Goal: Information Seeking & Learning: Learn about a topic

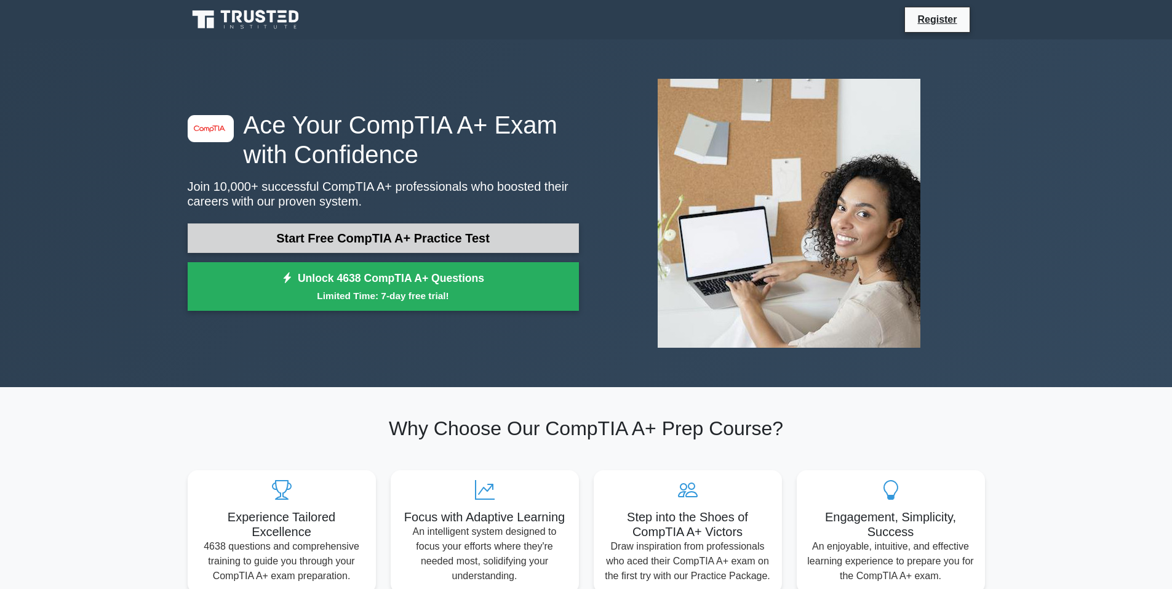
click at [489, 234] on link "Start Free CompTIA A+ Practice Test" at bounding box center [383, 238] width 391 height 30
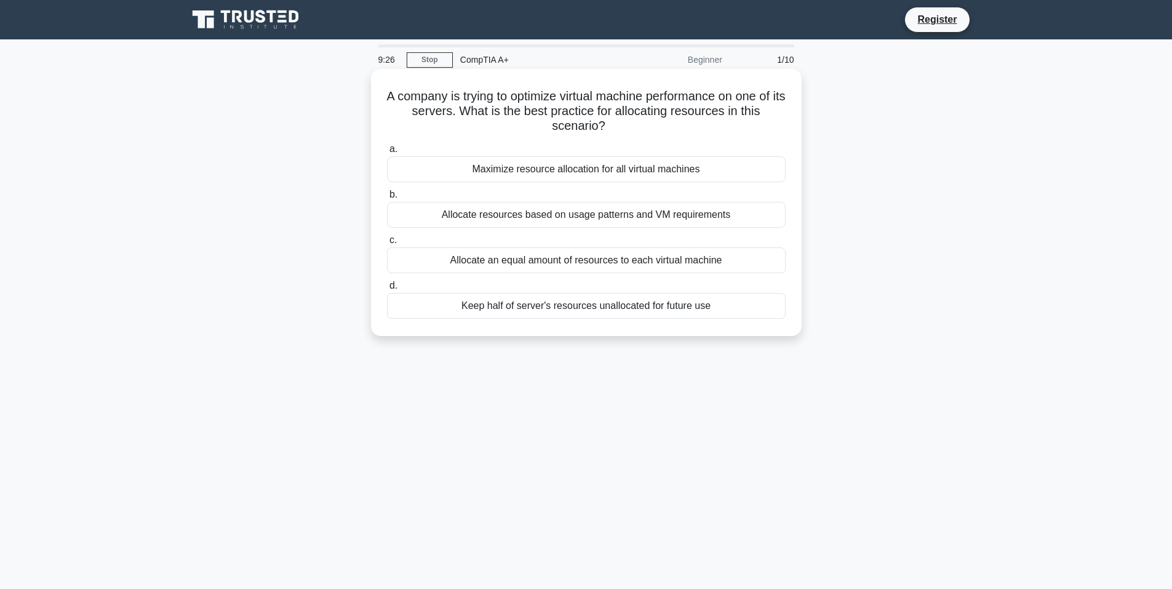
click at [597, 263] on div "Allocate an equal amount of resources to each virtual machine" at bounding box center [586, 260] width 399 height 26
click at [387, 244] on input "c. Allocate an equal amount of resources to each virtual machine" at bounding box center [387, 240] width 0 height 8
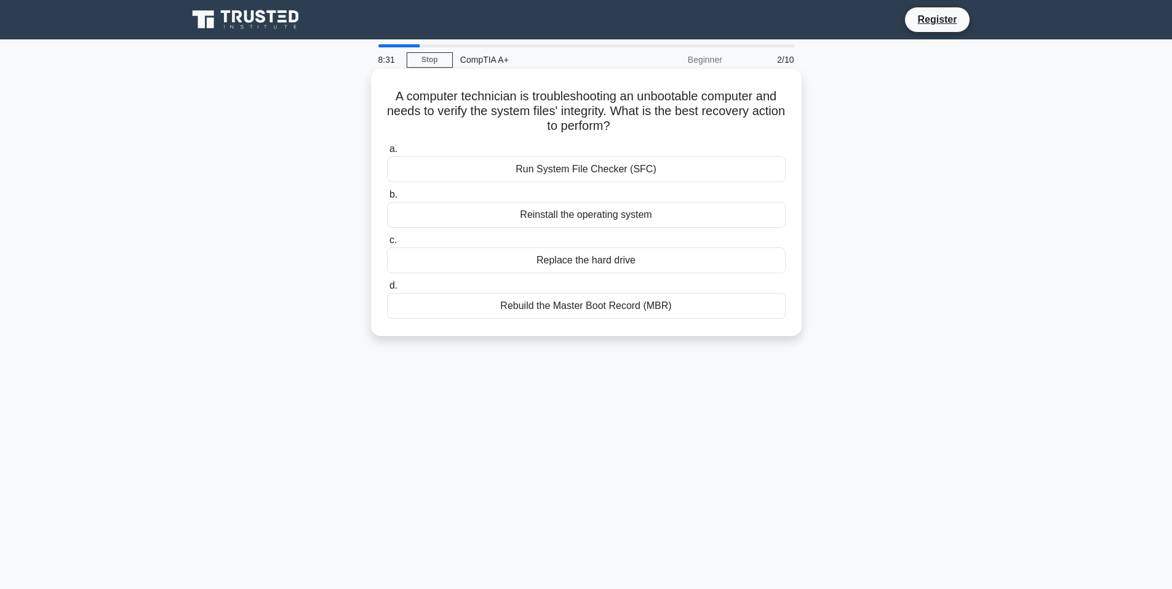
click at [613, 259] on div "Replace the hard drive" at bounding box center [586, 260] width 399 height 26
click at [387, 244] on input "c. Replace the hard drive" at bounding box center [387, 240] width 0 height 8
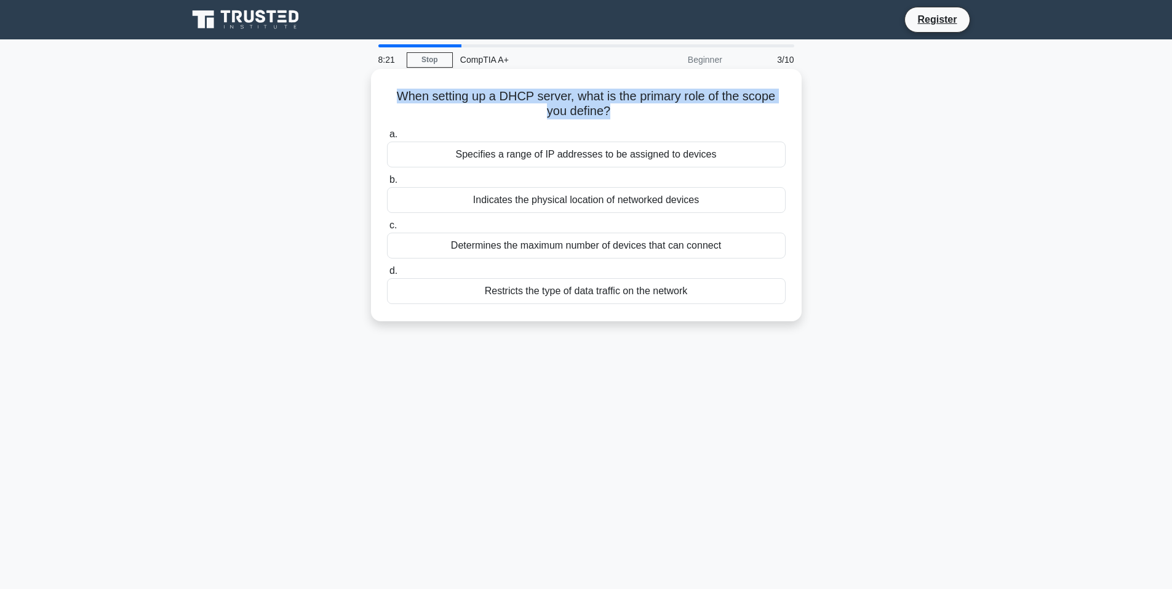
drag, startPoint x: 390, startPoint y: 95, endPoint x: 608, endPoint y: 112, distance: 218.4
click at [608, 112] on h5 "When setting up a DHCP server, what is the primary role of the scope you define…" at bounding box center [586, 104] width 401 height 31
copy h5 "When setting up a DHCP server, what is the primary role of the scope you define?"
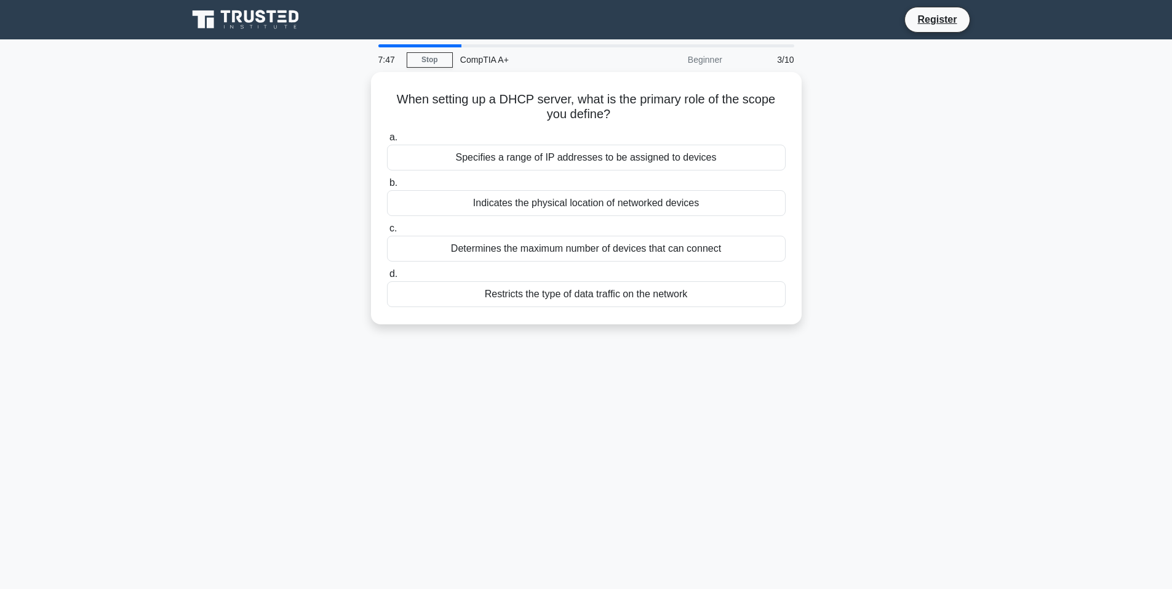
click at [522, 394] on div "7:47 Stop CompTIA A+ Beginner 3/10 When setting up a DHCP server, what is the p…" at bounding box center [586, 351] width 812 height 615
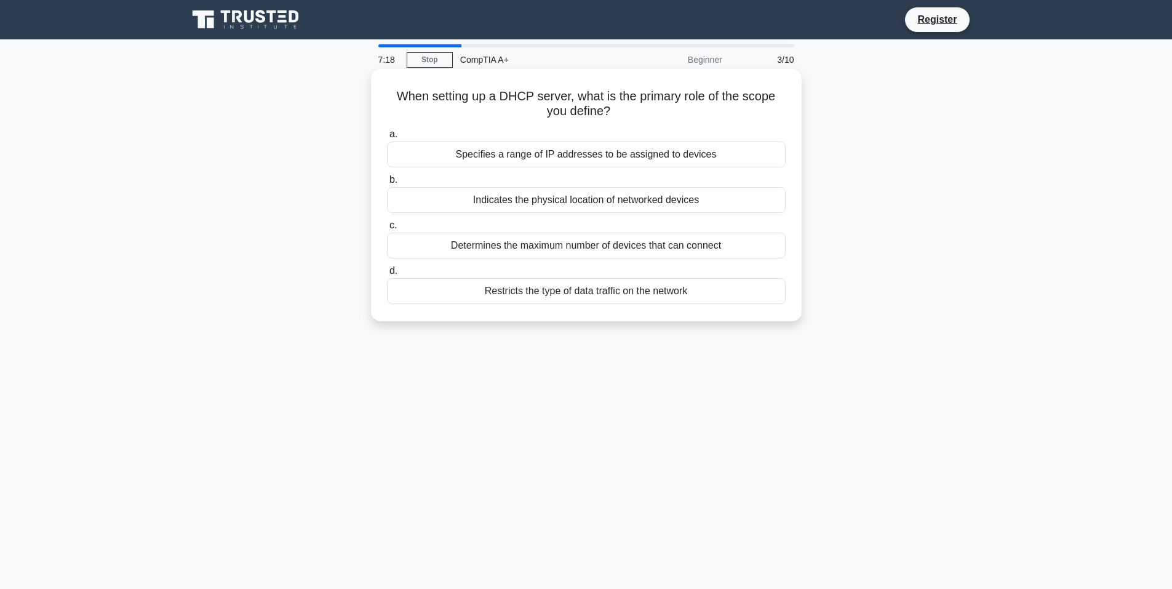
click at [509, 153] on div "Specifies a range of IP addresses to be assigned to devices" at bounding box center [586, 154] width 399 height 26
click at [387, 138] on input "a. Specifies a range of IP addresses to be assigned to devices" at bounding box center [387, 134] width 0 height 8
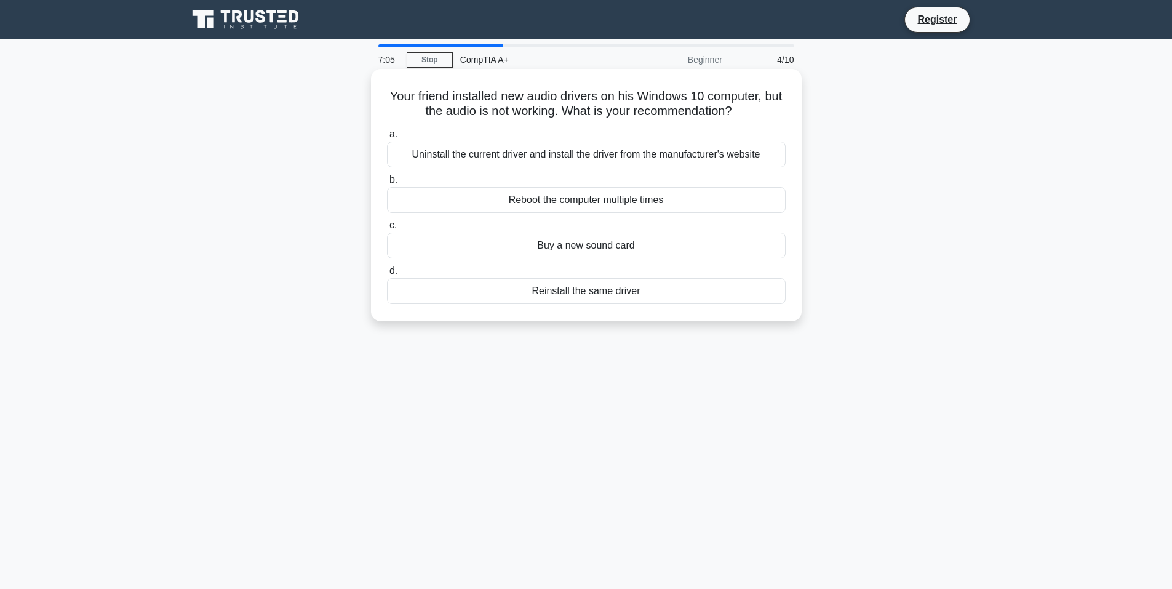
click at [479, 153] on div "Uninstall the current driver and install the driver from the manufacturer's web…" at bounding box center [586, 154] width 399 height 26
click at [387, 138] on input "a. Uninstall the current driver and install the driver from the manufacturer's …" at bounding box center [387, 134] width 0 height 8
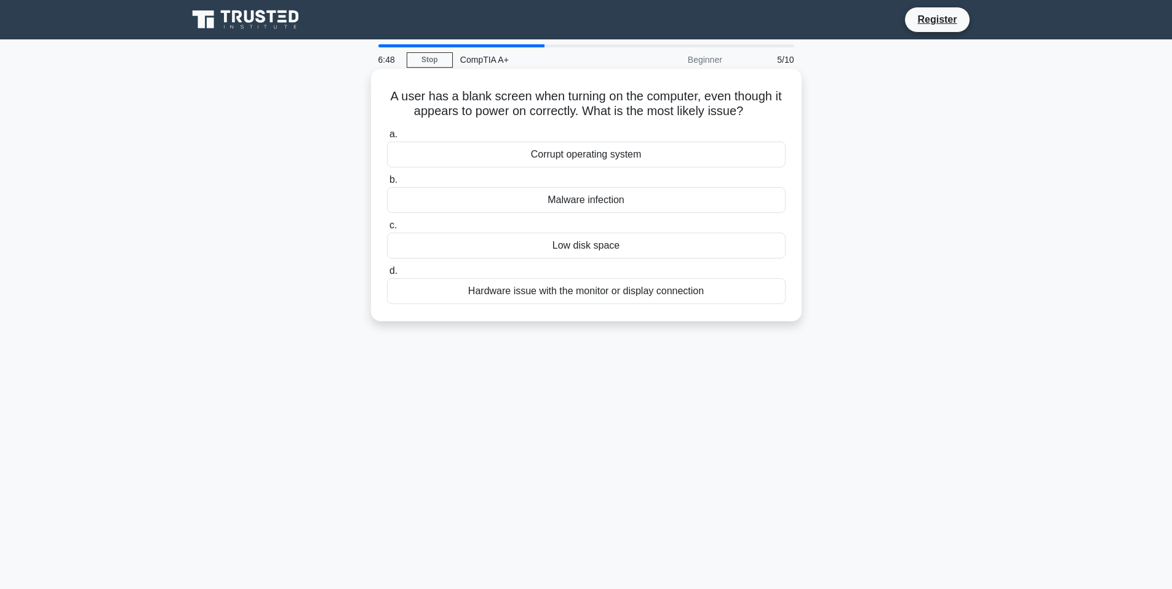
drag, startPoint x: 384, startPoint y: 93, endPoint x: 778, endPoint y: 111, distance: 394.6
click at [778, 111] on div "A user has a blank screen when turning on the computer, even though it appears …" at bounding box center [586, 195] width 421 height 242
copy h5 "A user has a blank screen when turning on the computer, even though it appears …"
click at [924, 363] on div "6:45 Stop CompTIA A+ Beginner 5/10 A user has a blank screen when turning on th…" at bounding box center [586, 351] width 812 height 615
click at [559, 290] on div "Hardware issue with the monitor or display connection" at bounding box center [586, 291] width 399 height 26
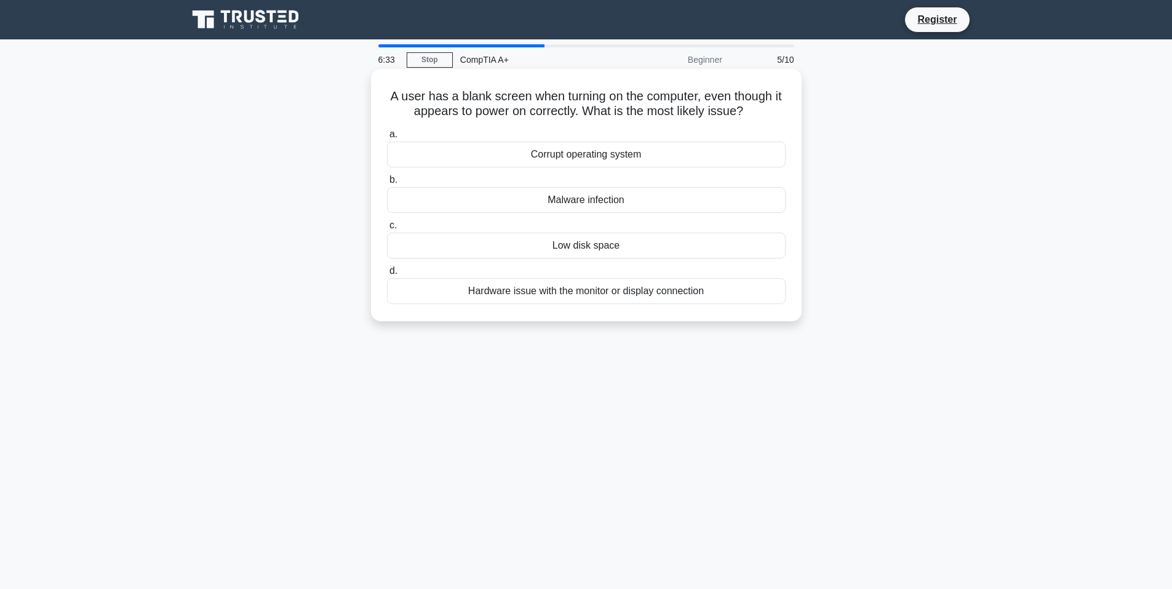
click at [387, 275] on input "d. Hardware issue with the monitor or display connection" at bounding box center [387, 271] width 0 height 8
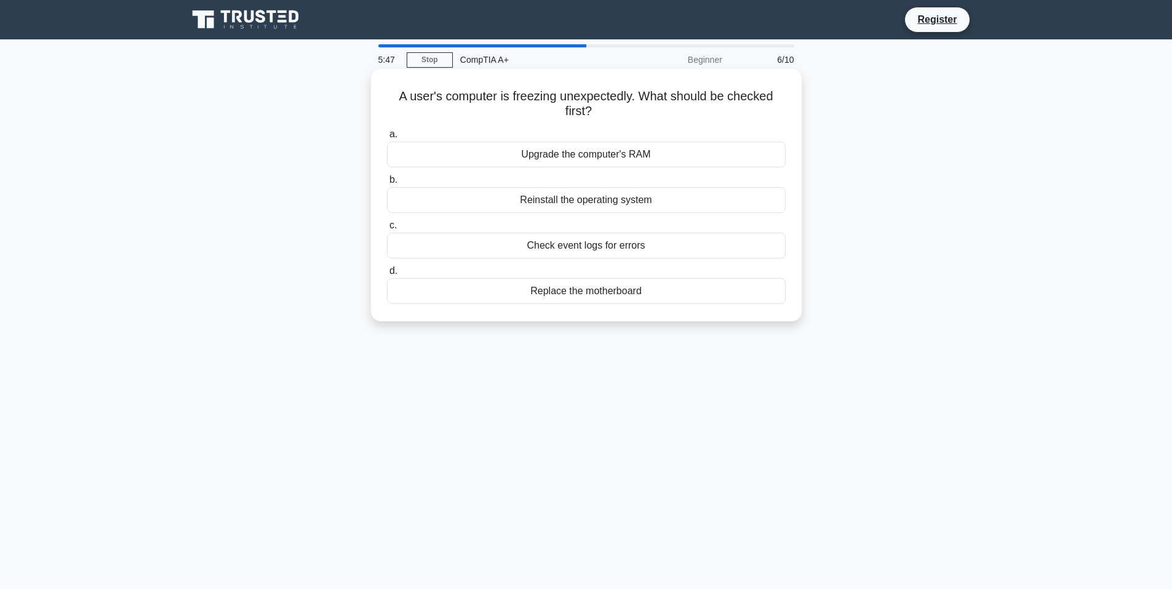
click at [639, 156] on div "Upgrade the computer's RAM" at bounding box center [586, 154] width 399 height 26
click at [387, 138] on input "a. Upgrade the computer's RAM" at bounding box center [387, 134] width 0 height 8
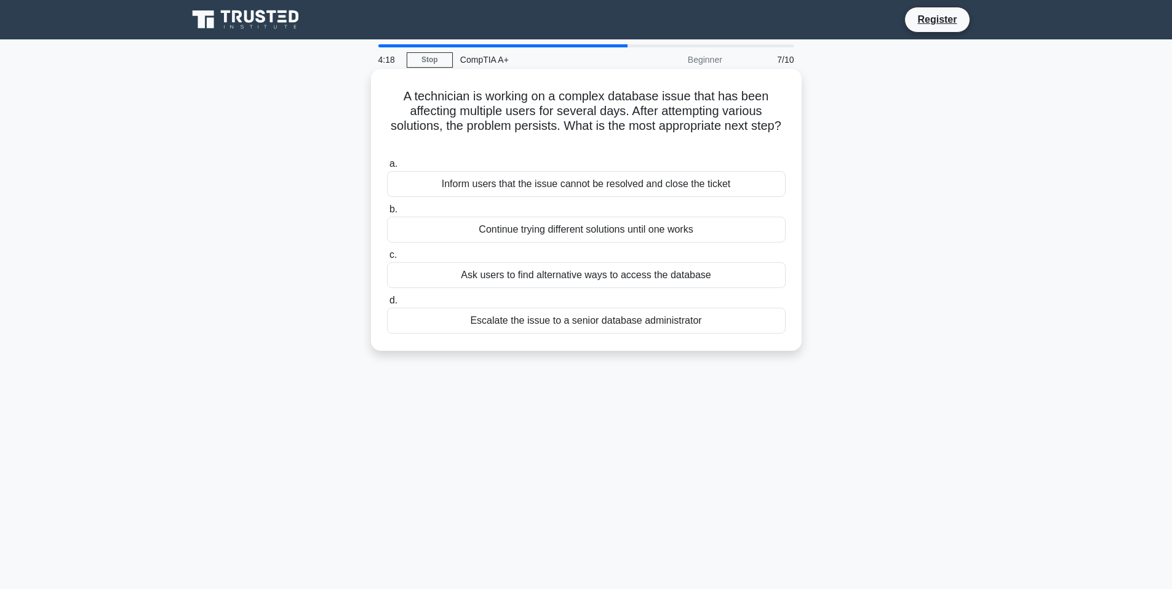
click at [560, 322] on div "Escalate the issue to a senior database administrator" at bounding box center [586, 321] width 399 height 26
click at [387, 304] on input "d. Escalate the issue to a senior database administrator" at bounding box center [387, 300] width 0 height 8
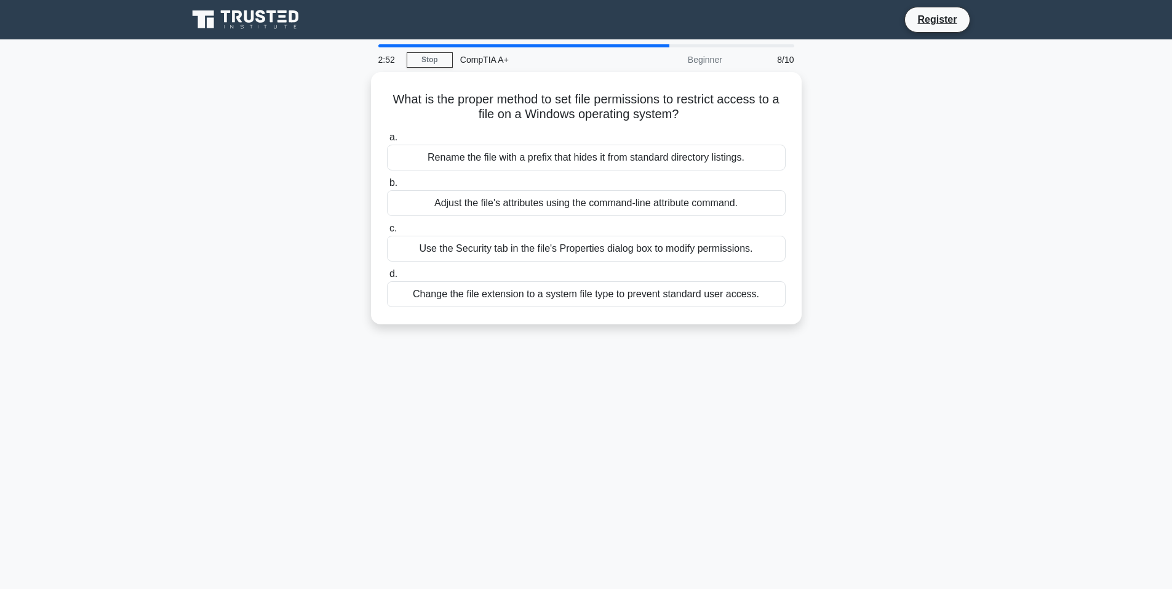
click at [1025, 275] on main "2:52 Stop CompTIA A+ Beginner 8/10 What is the proper method to set file permis…" at bounding box center [586, 351] width 1172 height 625
click at [999, 271] on main "2:51 Stop CompTIA A+ Beginner 8/10 What is the proper method to set file permis…" at bounding box center [586, 351] width 1172 height 625
click at [1000, 269] on main "2:50 Stop CompTIA A+ Beginner 8/10 What is the proper method to set file permis…" at bounding box center [586, 351] width 1172 height 625
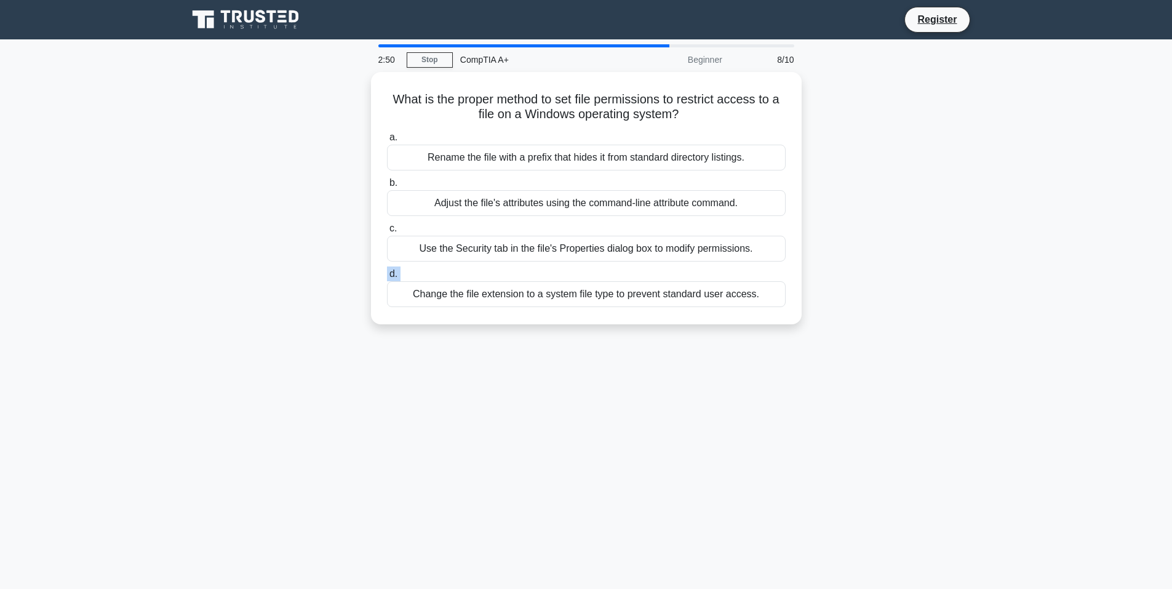
click at [1006, 277] on main "2:50 Stop CompTIA A+ Beginner 8/10 What is the proper method to set file permis…" at bounding box center [586, 351] width 1172 height 625
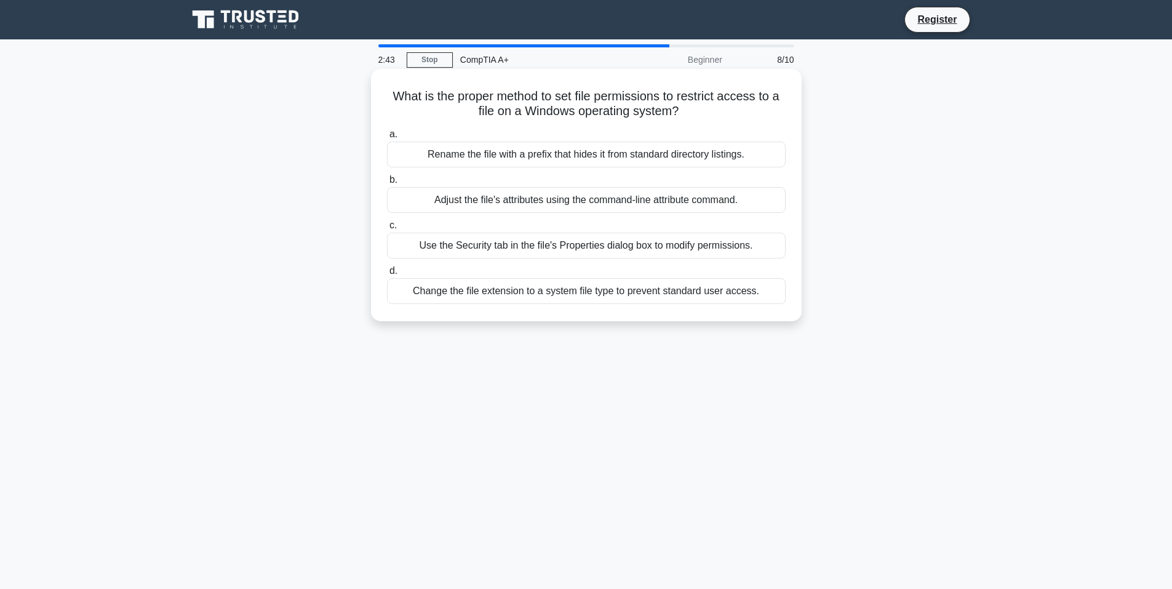
click at [699, 158] on div "Rename the file with a prefix that hides it from standard directory listings." at bounding box center [586, 154] width 399 height 26
click at [387, 138] on input "a. Rename the file with a prefix that hides it from standard directory listings." at bounding box center [387, 134] width 0 height 8
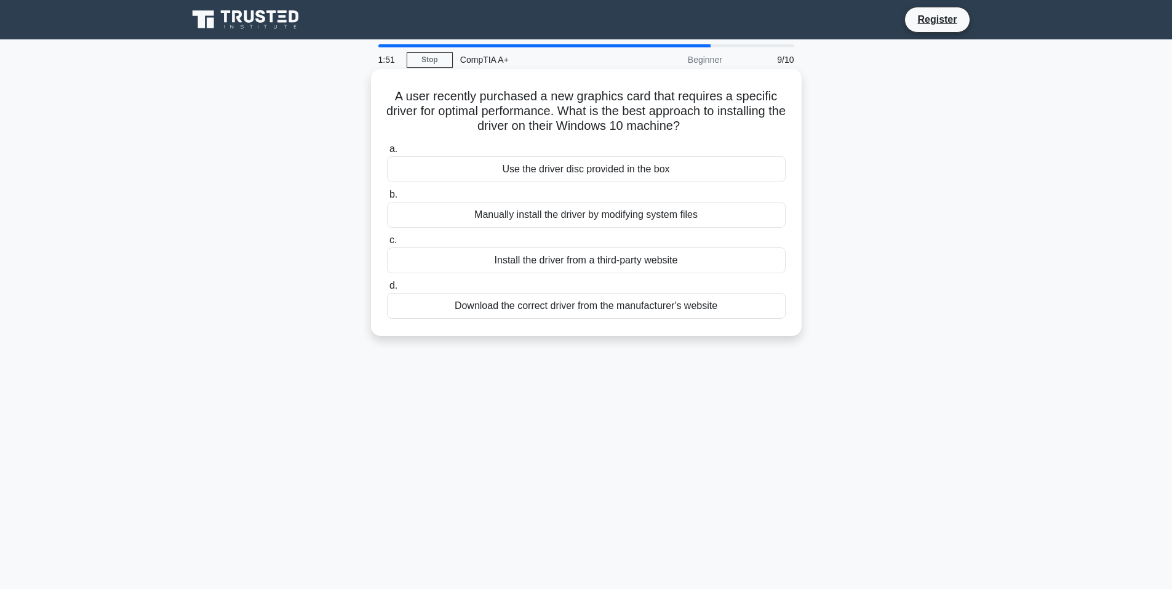
click at [532, 305] on div "Download the correct driver from the manufacturer's website" at bounding box center [586, 306] width 399 height 26
click at [387, 290] on input "d. Download the correct driver from the manufacturer's website" at bounding box center [387, 286] width 0 height 8
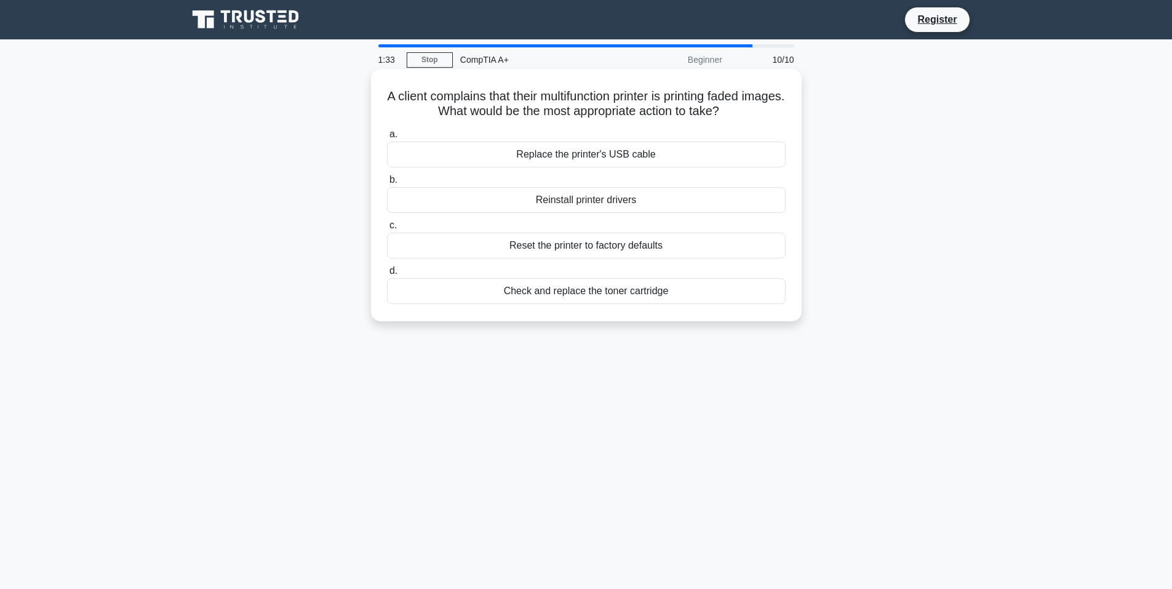
click at [664, 293] on div "Check and replace the toner cartridge" at bounding box center [586, 291] width 399 height 26
click at [387, 275] on input "d. Check and replace the toner cartridge" at bounding box center [387, 271] width 0 height 8
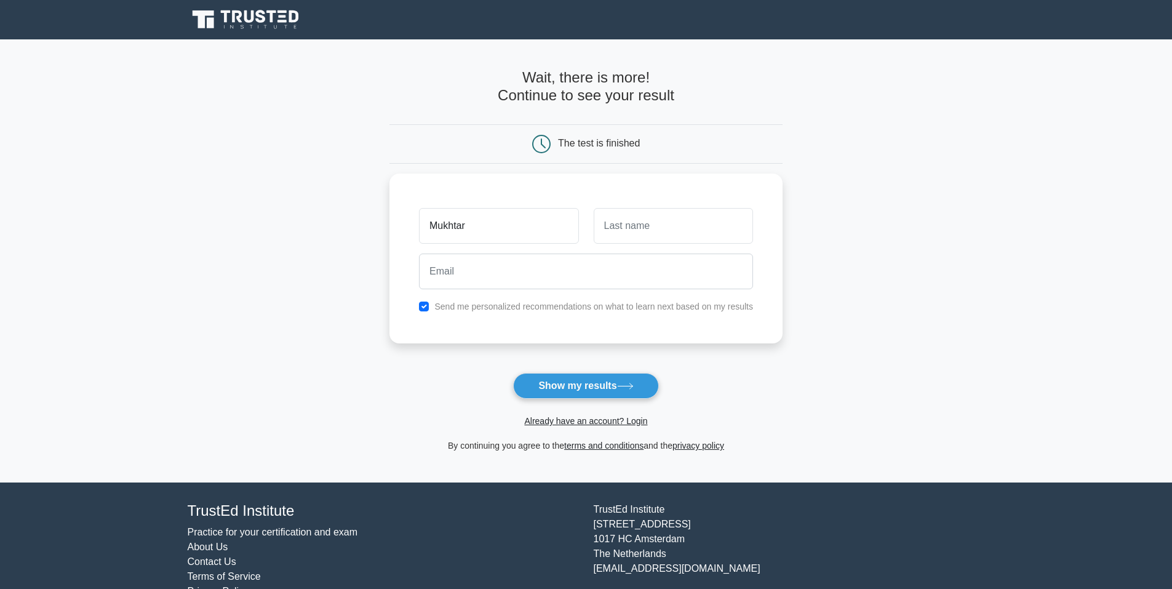
type input "Mukhtar"
type input "[PERSON_NAME]"
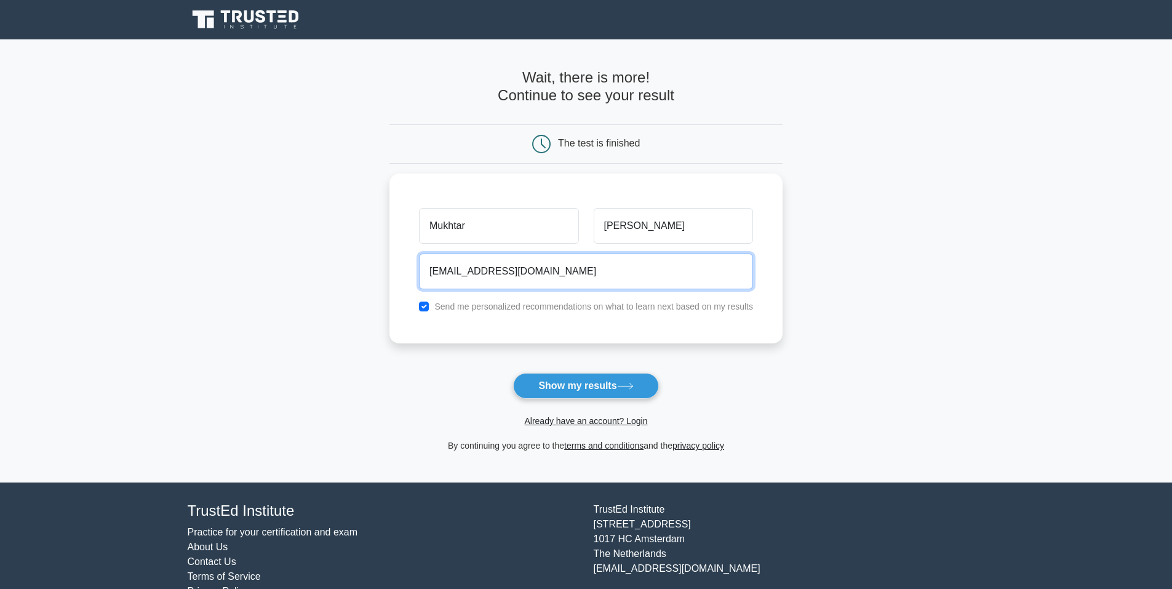
type input "[EMAIL_ADDRESS][DOMAIN_NAME]"
click at [388, 396] on main "Wait, there is more! Continue to see your result The test is finished [PERSON_N…" at bounding box center [586, 260] width 1172 height 443
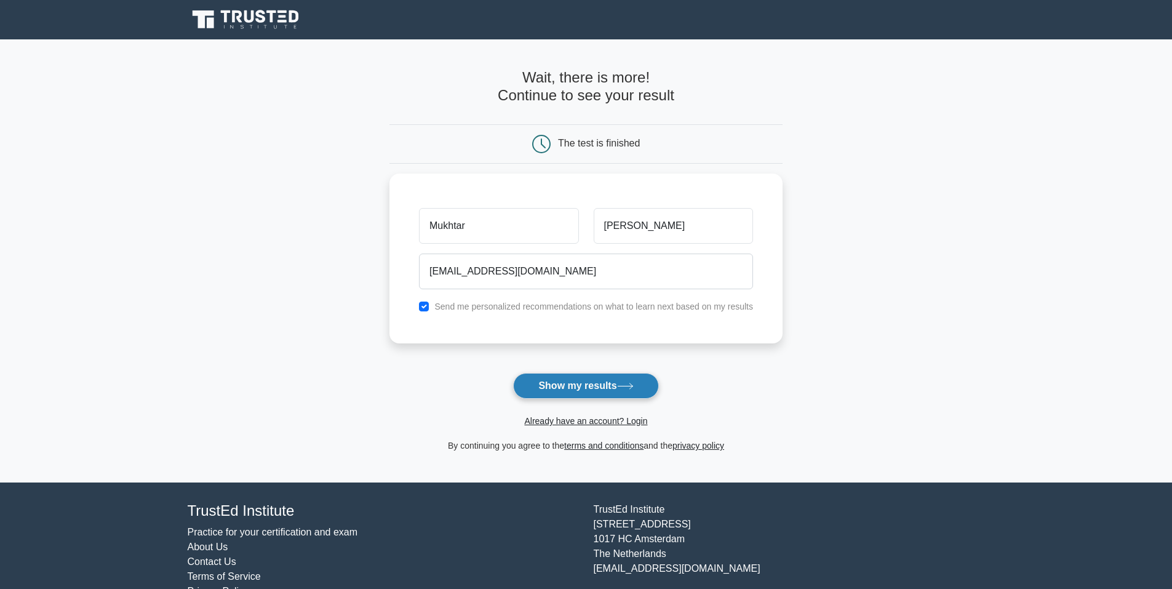
click at [542, 384] on button "Show my results" at bounding box center [585, 386] width 145 height 26
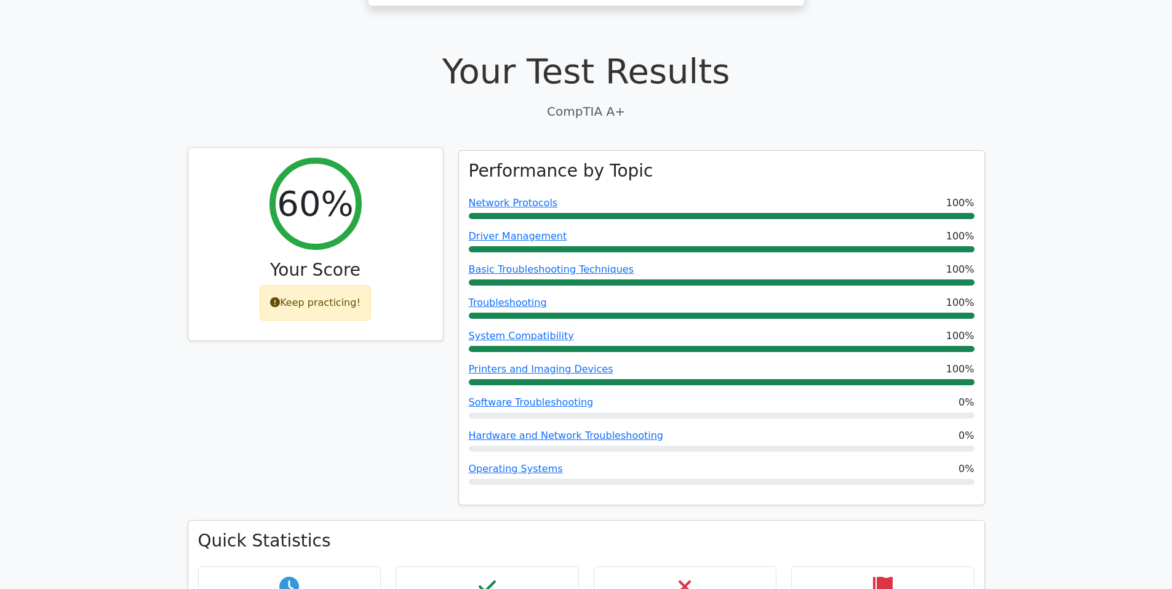
scroll to position [369, 0]
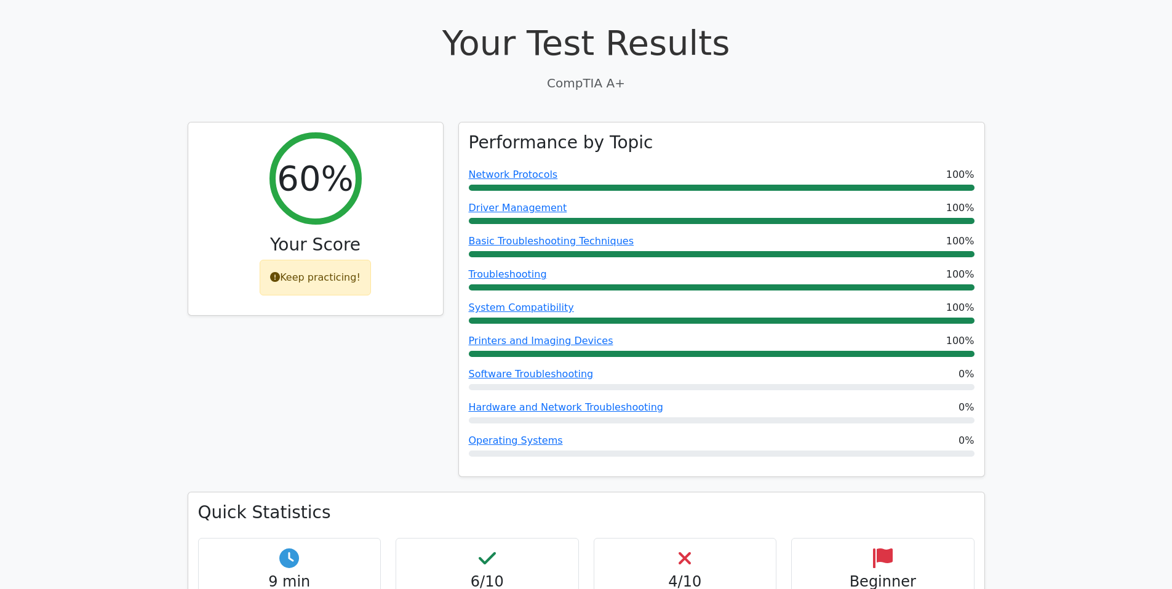
click at [367, 286] on div "60% Your Score Keep practicing!" at bounding box center [315, 307] width 271 height 370
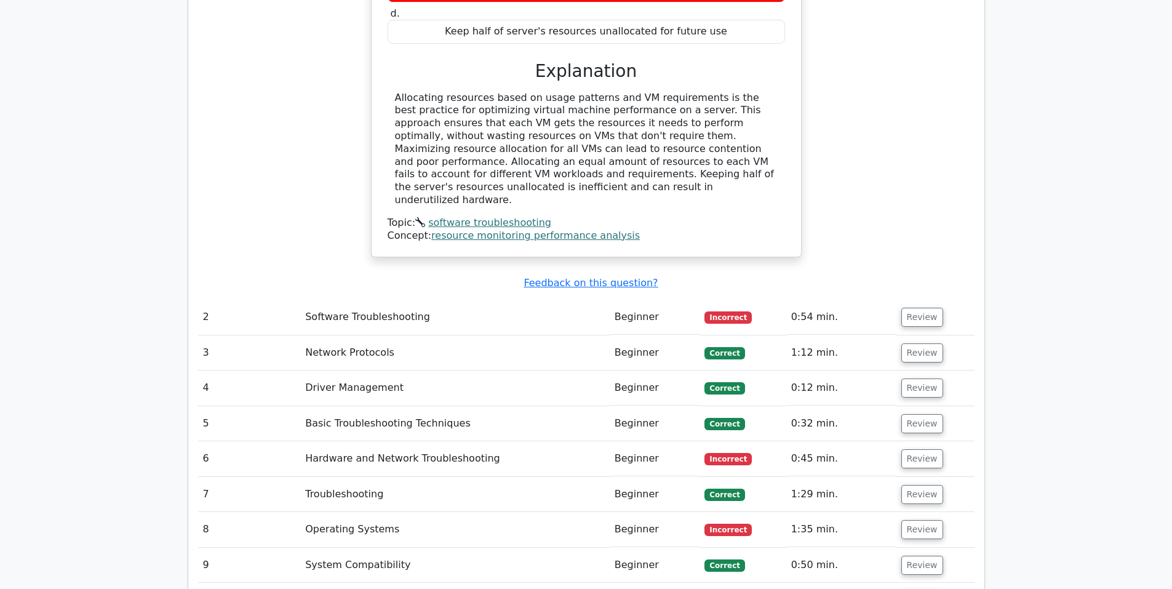
scroll to position [1476, 0]
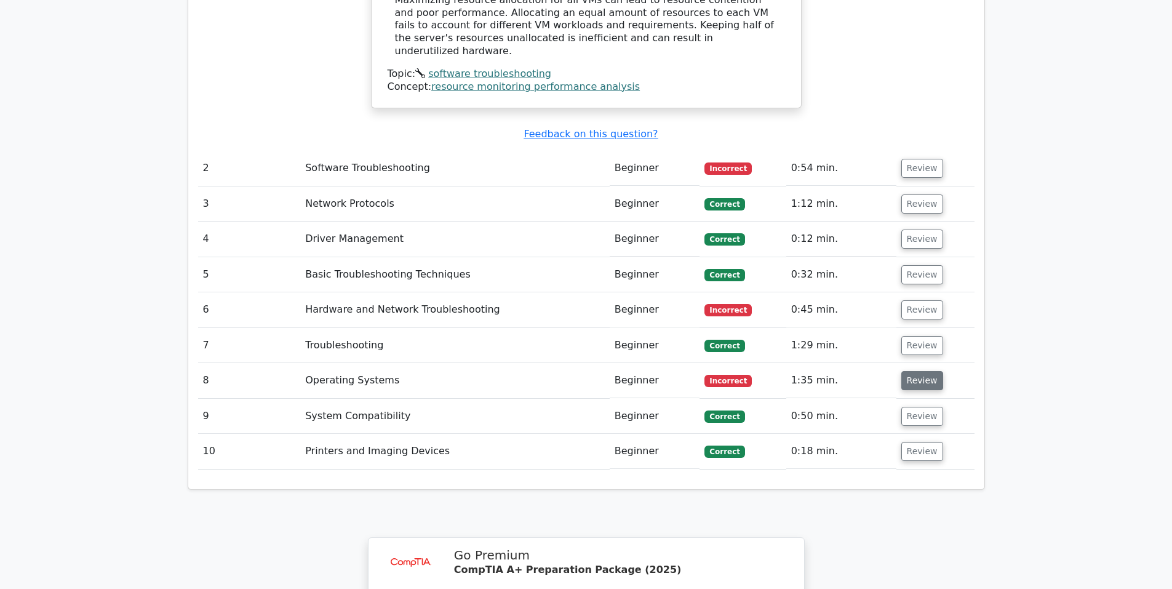
click at [904, 371] on button "Review" at bounding box center [922, 380] width 42 height 19
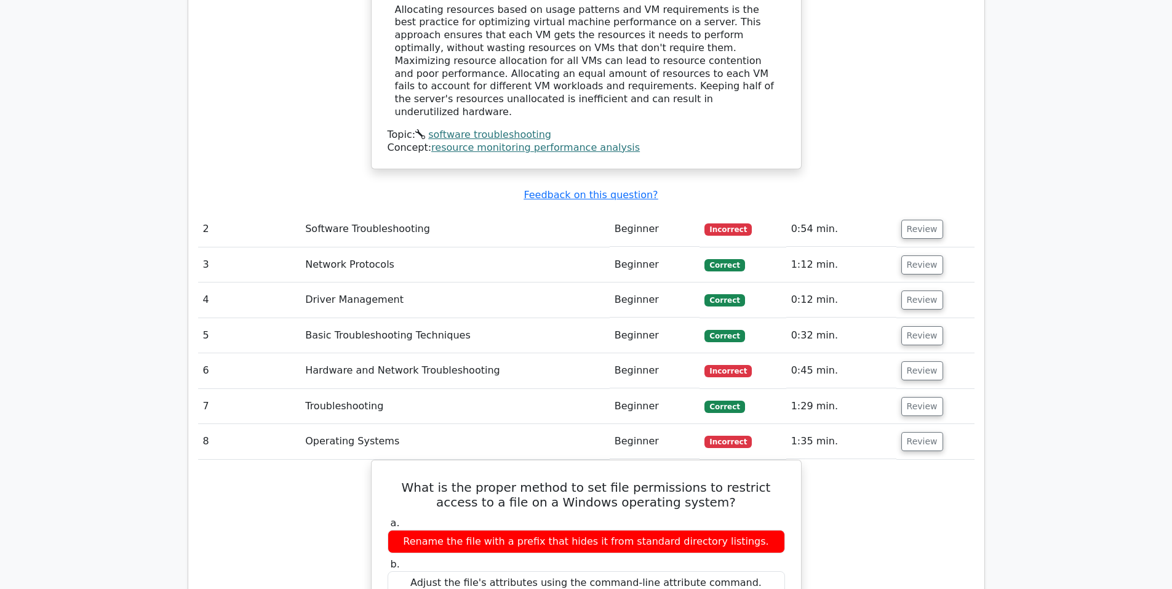
scroll to position [1415, 0]
click at [910, 362] on button "Review" at bounding box center [922, 371] width 42 height 19
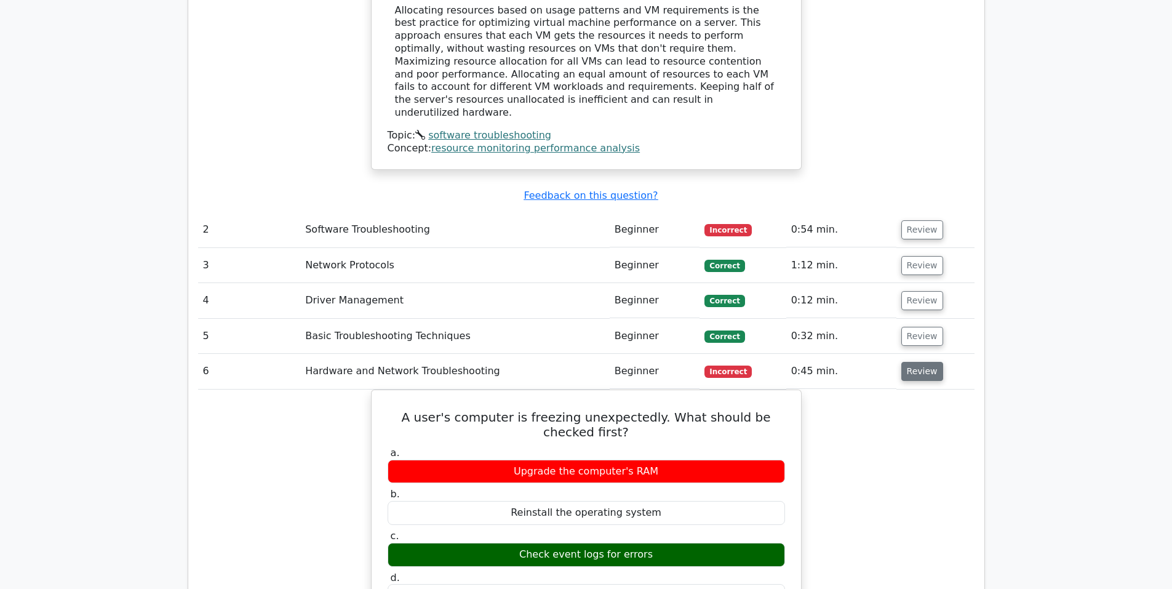
click at [913, 362] on button "Review" at bounding box center [922, 371] width 42 height 19
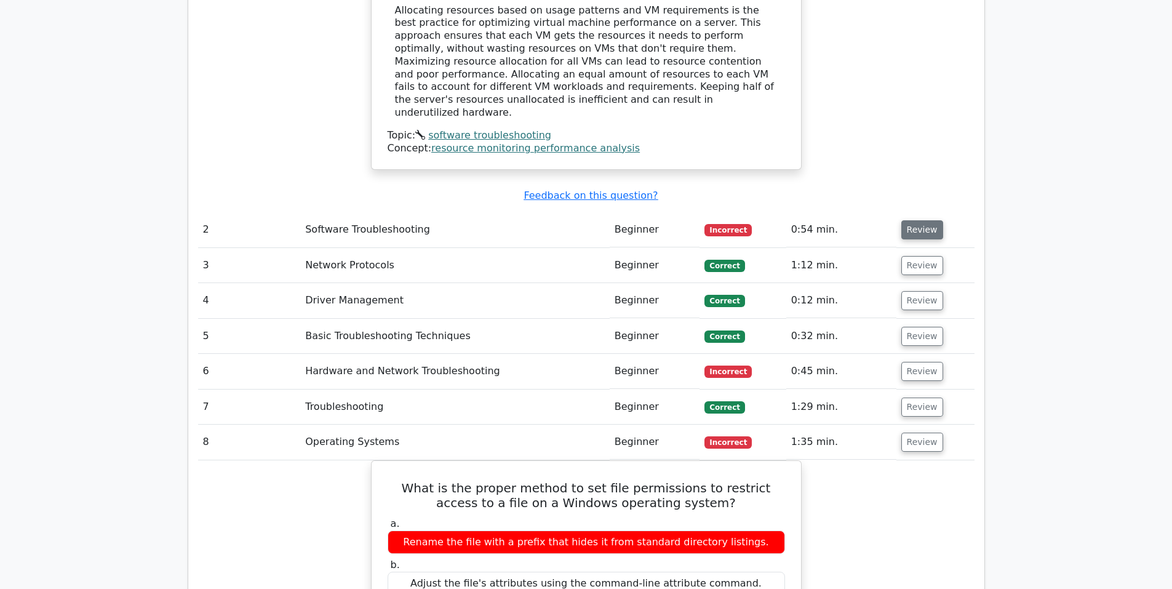
click at [917, 220] on button "Review" at bounding box center [922, 229] width 42 height 19
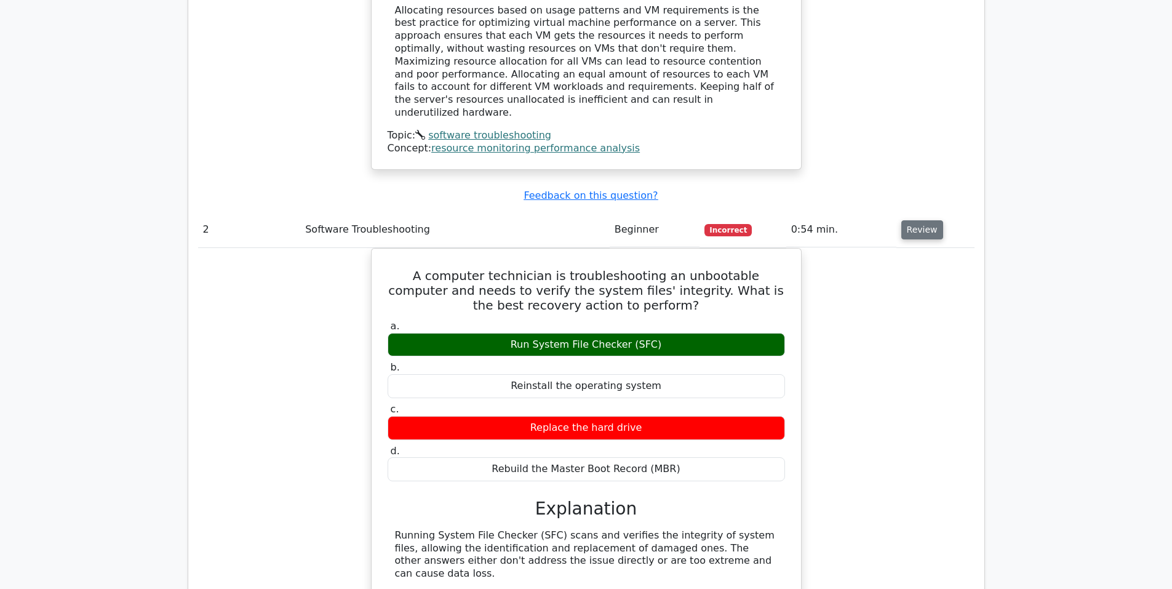
click at [920, 220] on button "Review" at bounding box center [922, 229] width 42 height 19
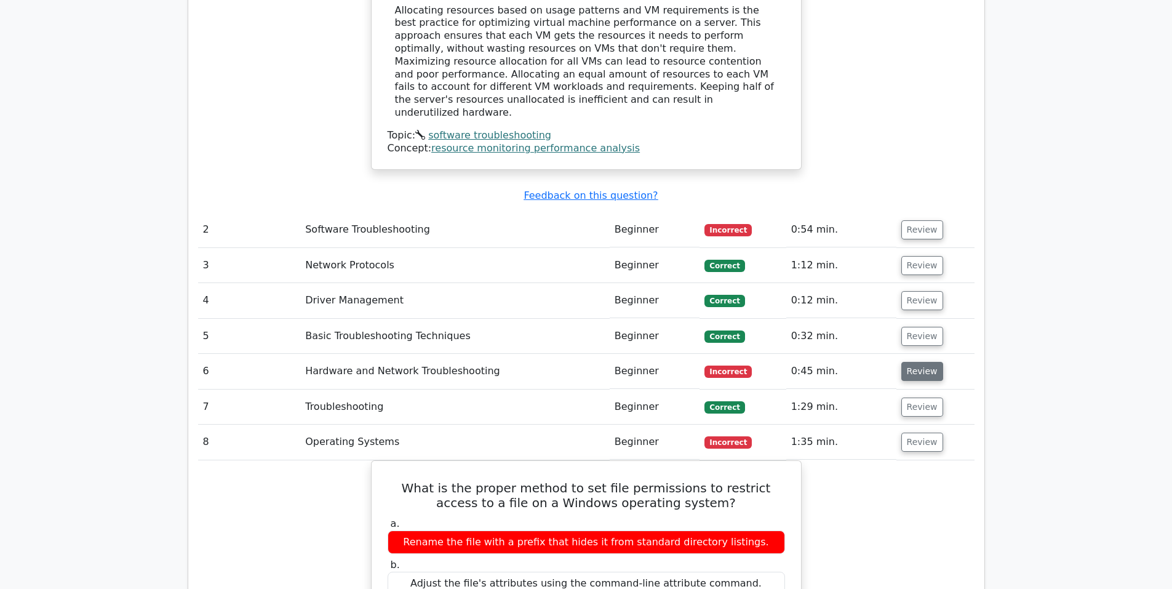
click at [917, 362] on button "Review" at bounding box center [922, 371] width 42 height 19
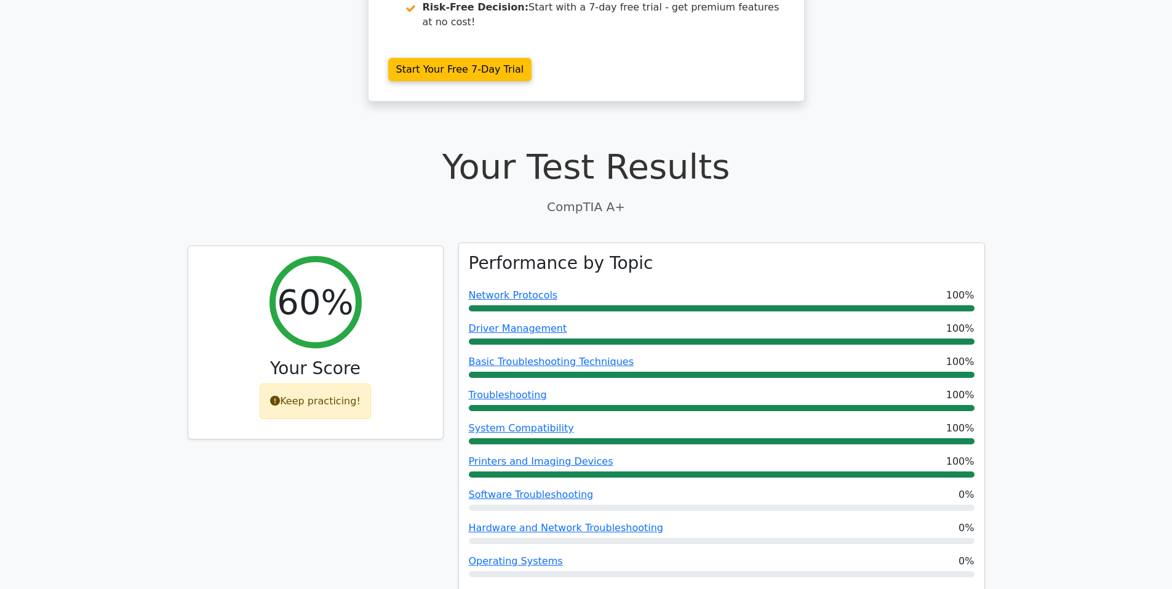
scroll to position [0, 0]
